Goal: Check status

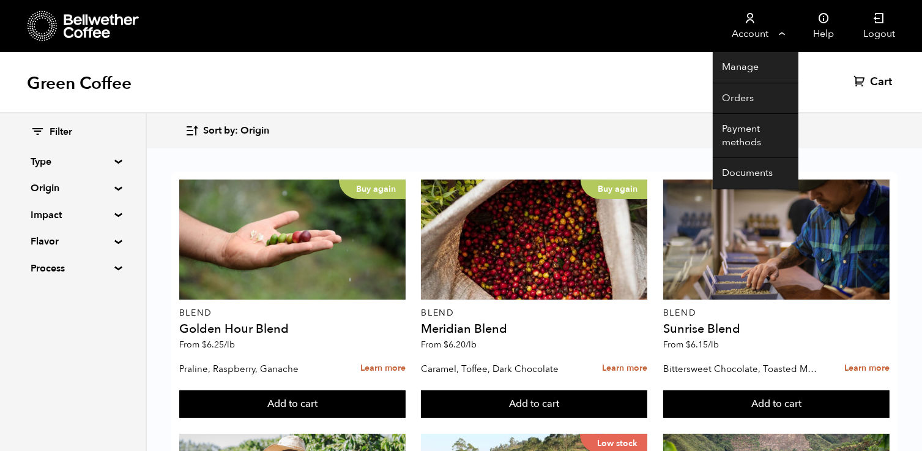
click at [779, 34] on link "Account" at bounding box center [750, 26] width 75 height 52
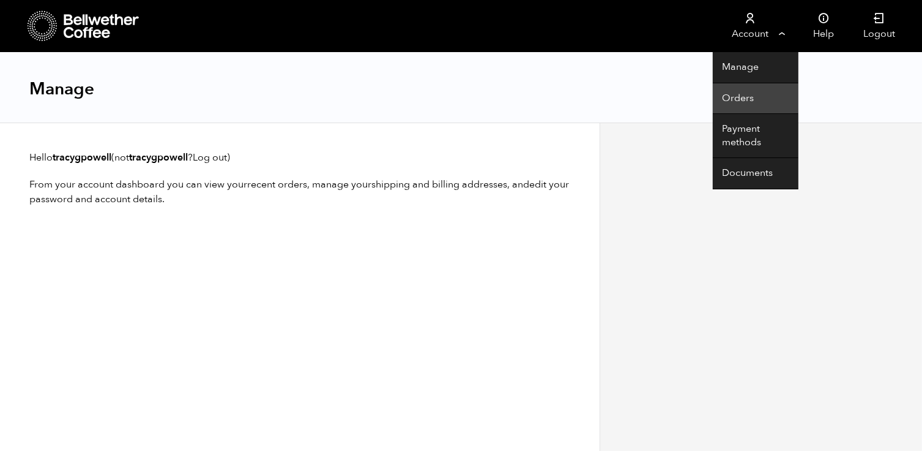
click at [746, 95] on link "Orders" at bounding box center [756, 98] width 86 height 31
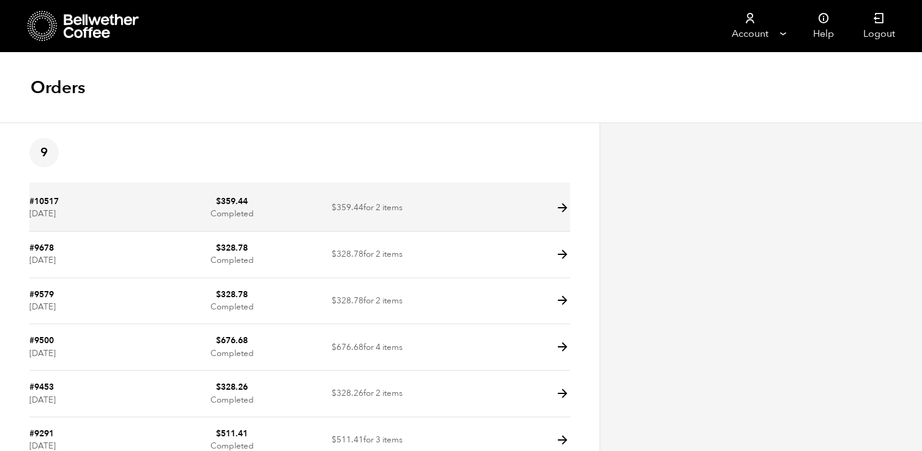
click at [558, 203] on icon at bounding box center [563, 208] width 14 height 14
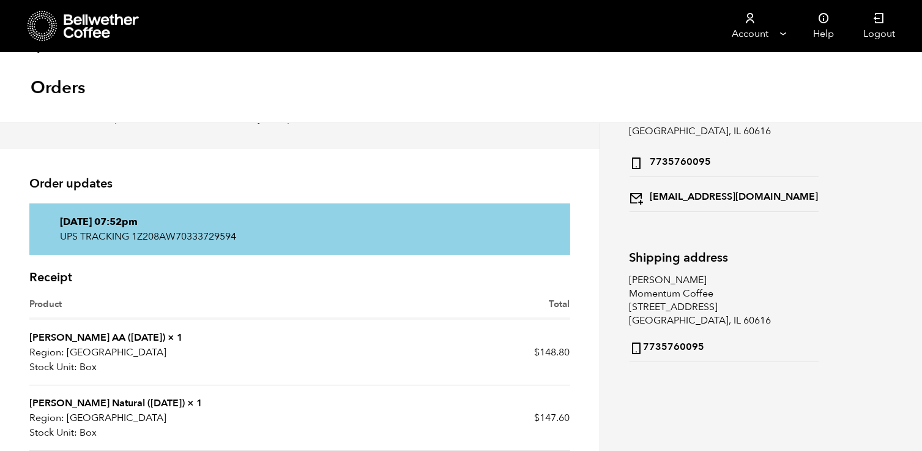
scroll to position [85, 0]
click at [171, 234] on p "UPS TRACKING 1Z208AW70333729594" at bounding box center [300, 235] width 480 height 15
copy p "1Z208AW70333729594"
